Goal: Task Accomplishment & Management: Complete application form

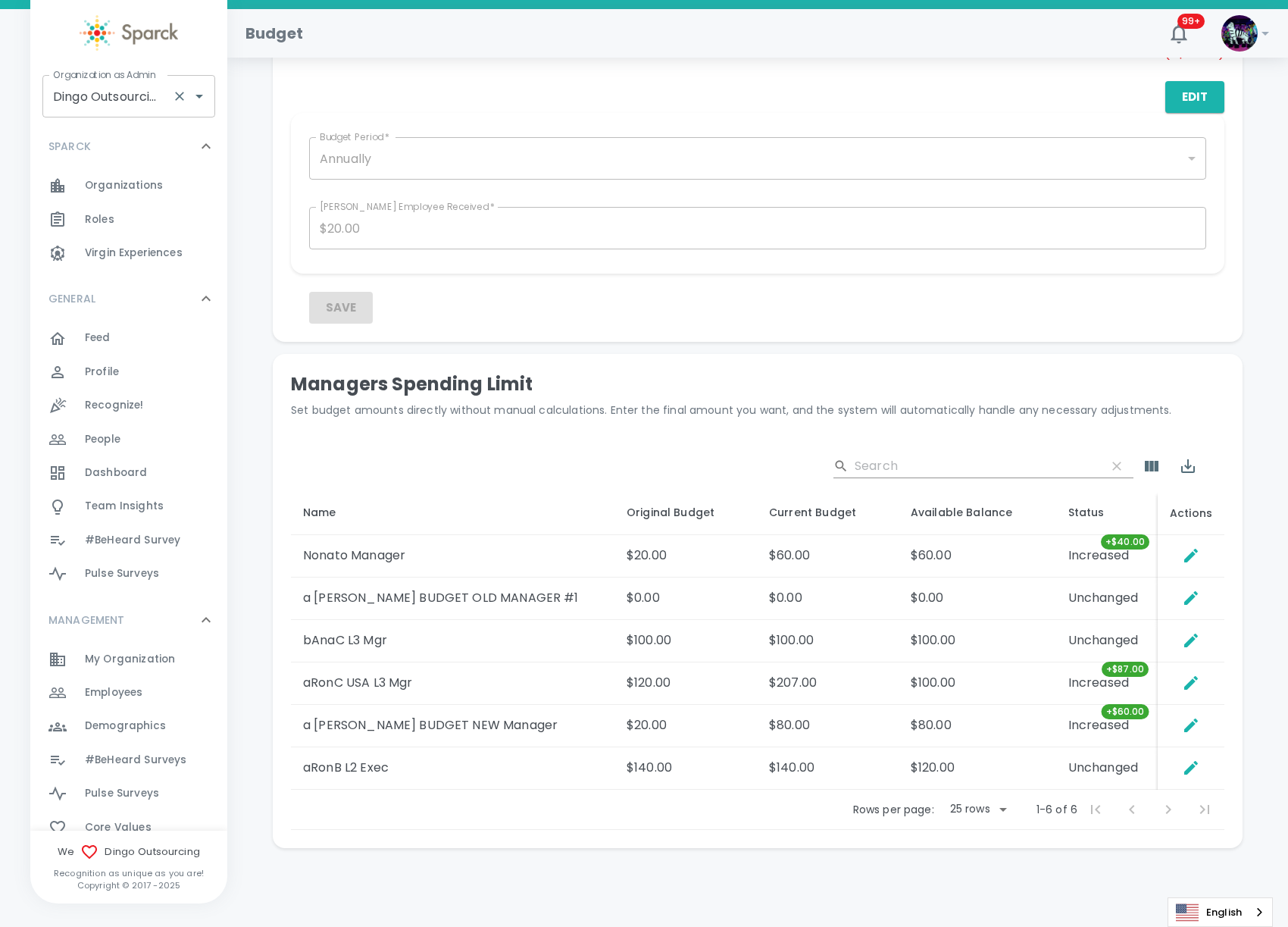
click at [85, 104] on input "Dingo Outsourcing • 793" at bounding box center [107, 97] width 117 height 29
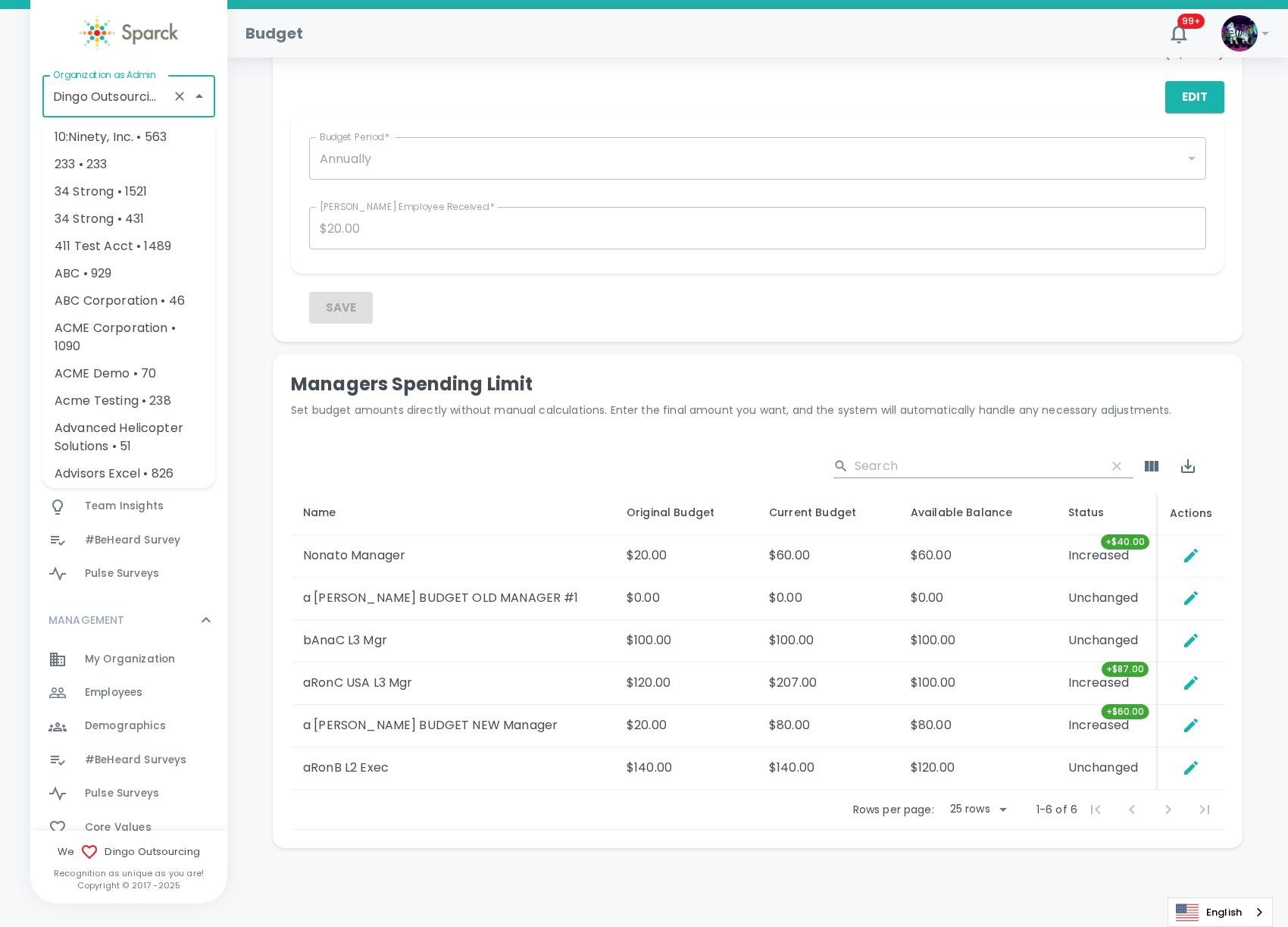
click at [253, 92] on div "Total Deposits: $1,030.00 Rewards Sent: $981.14 Redeemed: $360.00 Banked: $621.…" at bounding box center [758, 187] width 1025 height 1359
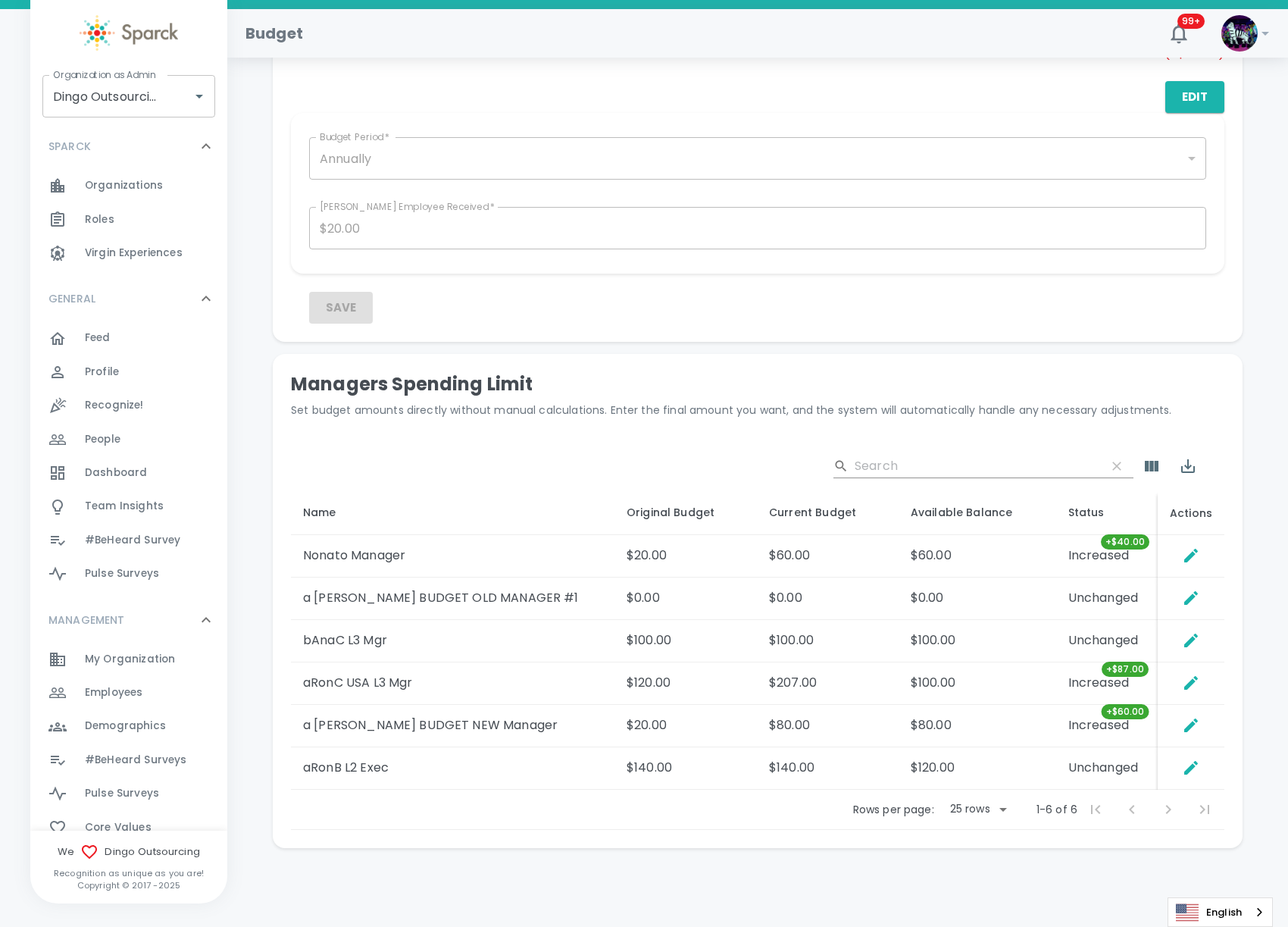
click at [142, 191] on span "Organizations" at bounding box center [123, 186] width 78 height 15
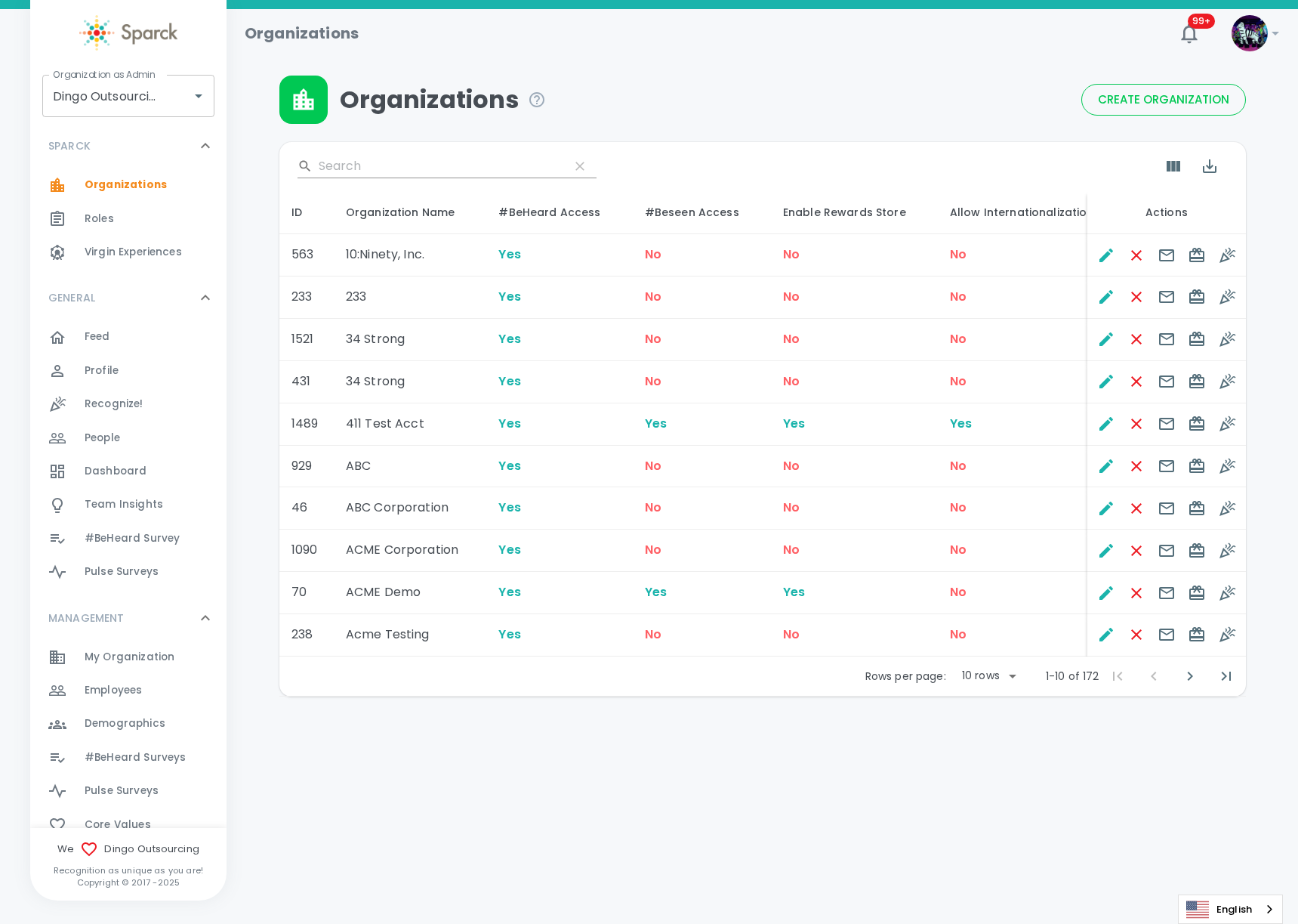
click at [371, 165] on input "Search" at bounding box center [437, 166] width 238 height 24
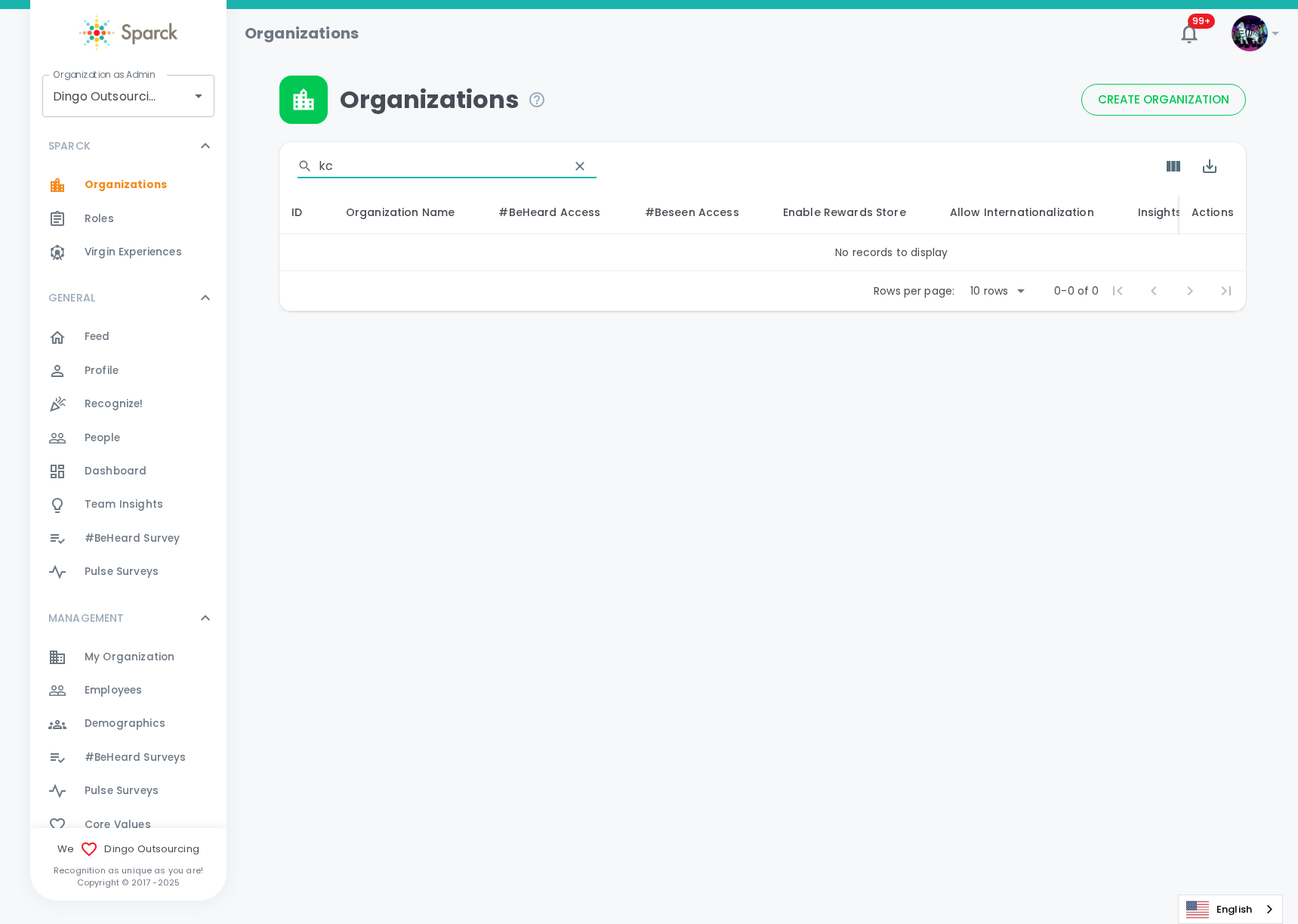
type input "k"
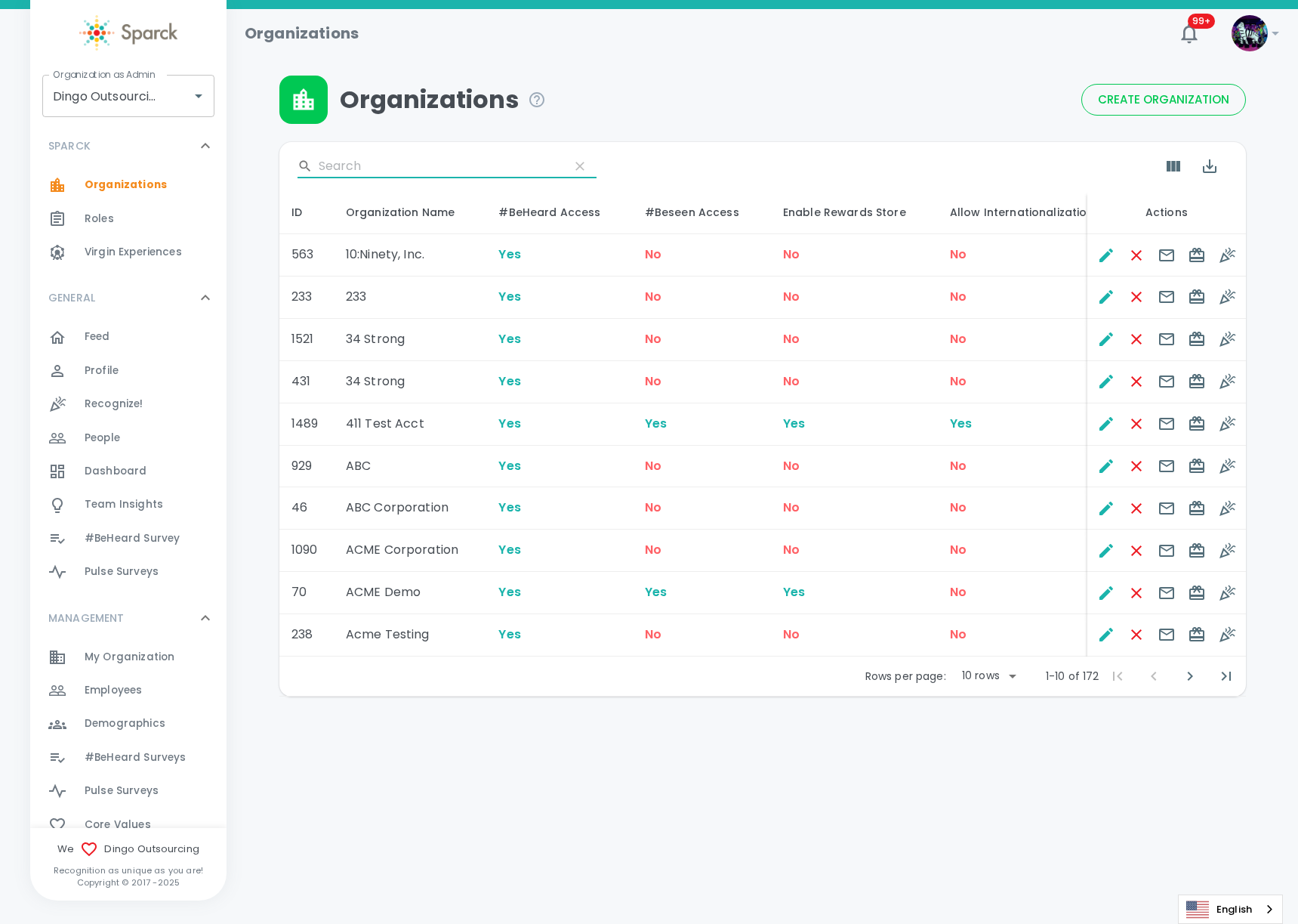
type input "d"
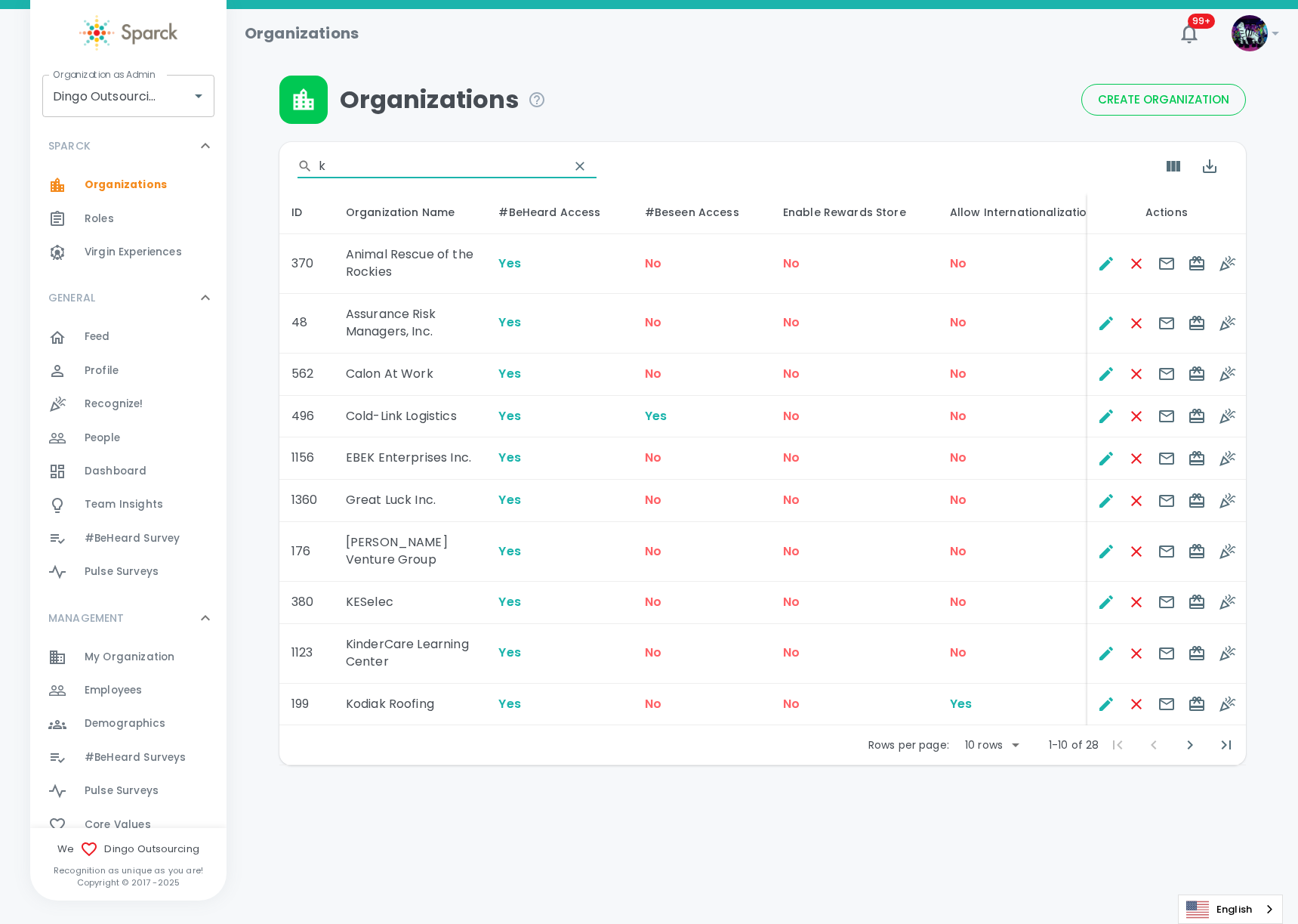
type input "k"
click at [1010, 735] on body "Skip Navigation Organizations 99+ ! Organization as Admin Dingo Outsourcing • 7…" at bounding box center [649, 422] width 1298 height 844
click at [991, 845] on li "50" at bounding box center [991, 846] width 70 height 27
type input "50"
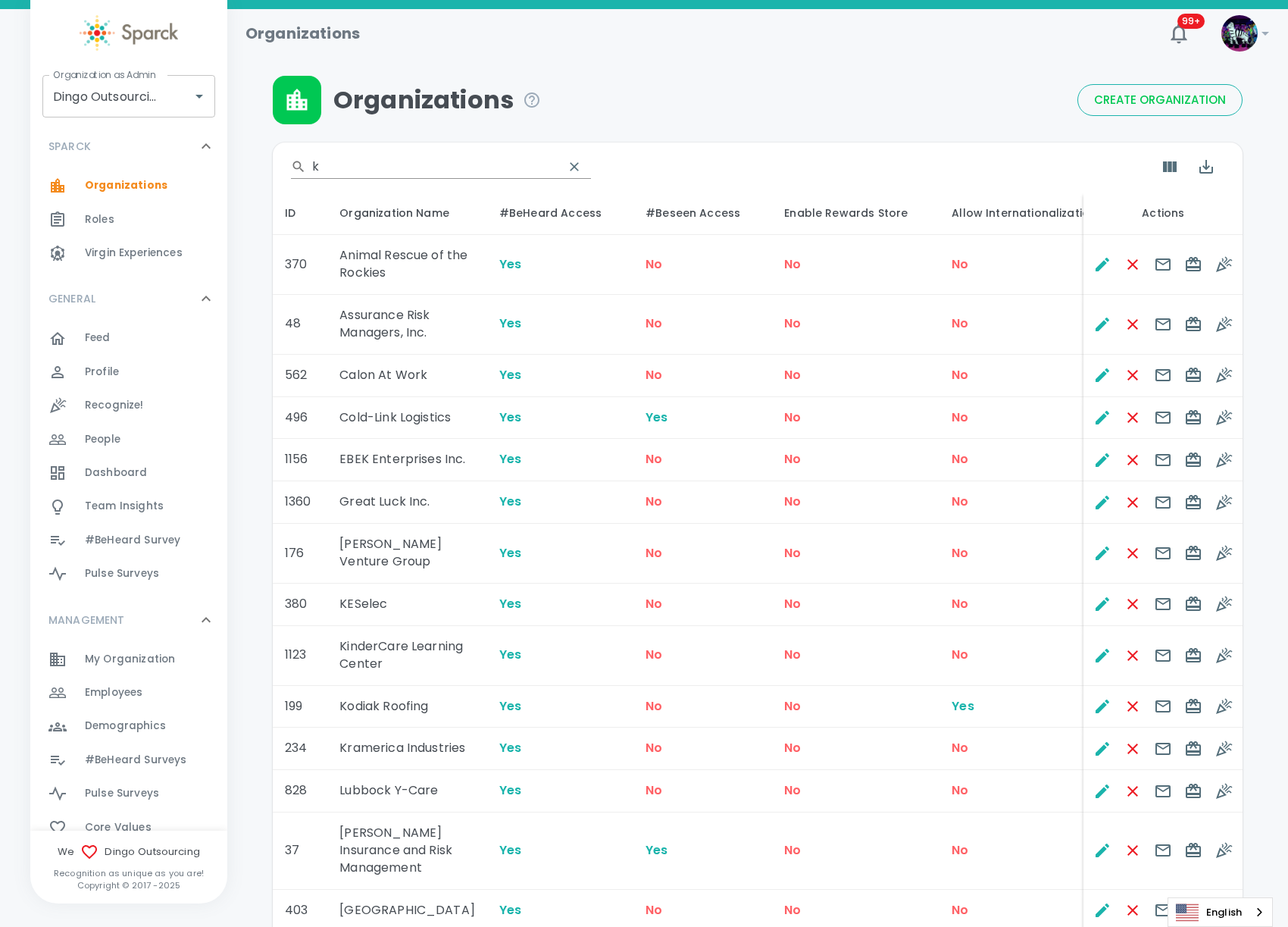
click at [1137, 105] on span "Create Organization" at bounding box center [1160, 99] width 132 height 20
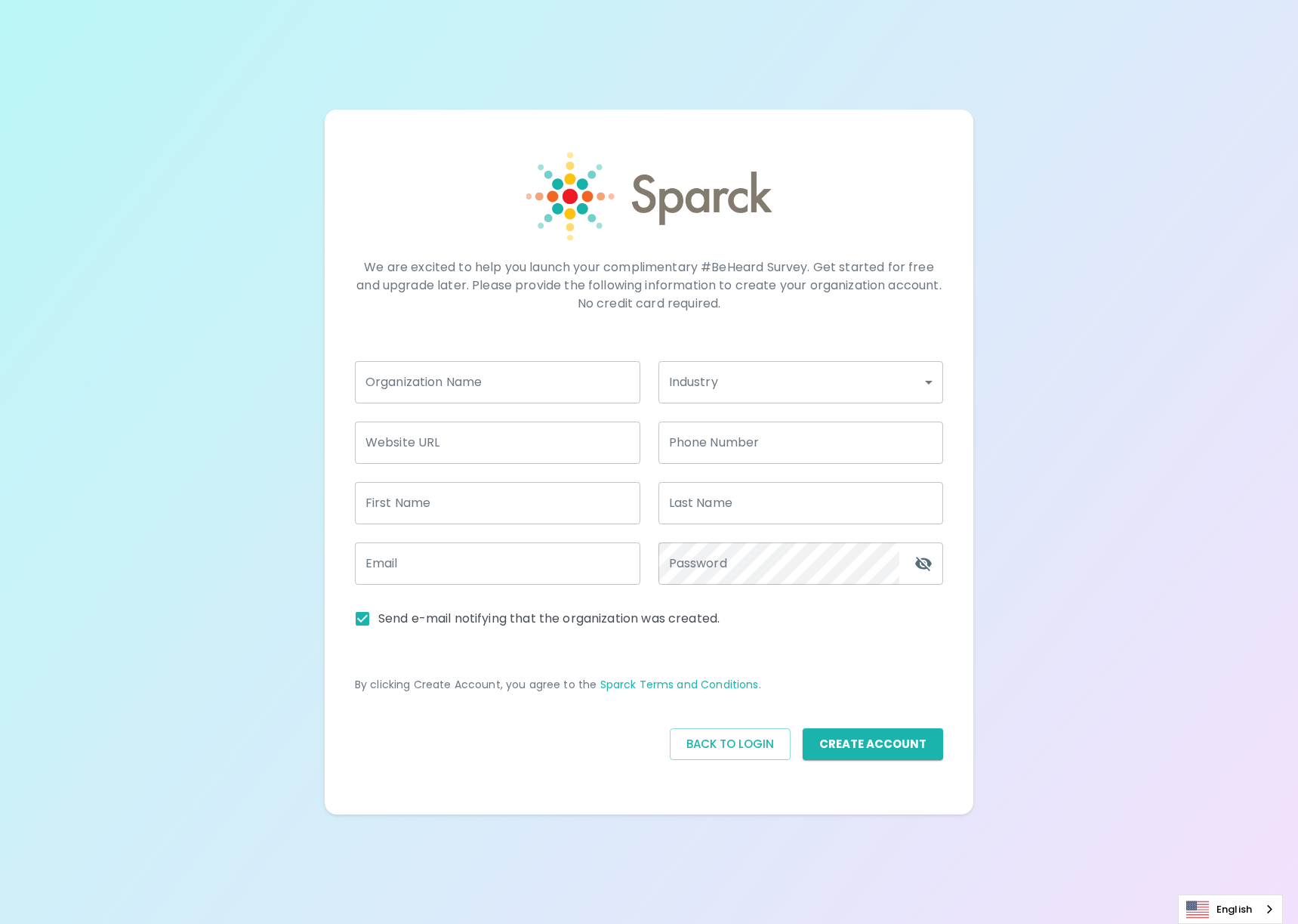
type input "[EMAIL_ADDRESS][DOMAIN_NAME]"
